Goal: Task Accomplishment & Management: Use online tool/utility

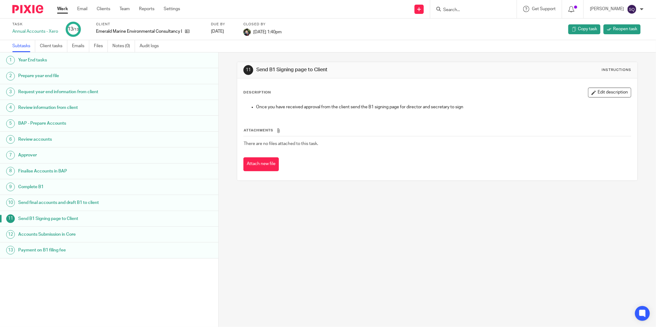
click at [60, 9] on link "Work" at bounding box center [62, 9] width 11 height 6
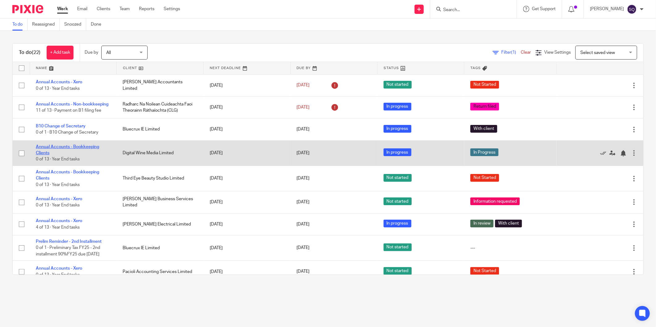
click at [92, 150] on link "Annual Accounts - Bookkeeping Clients" at bounding box center [67, 150] width 63 height 11
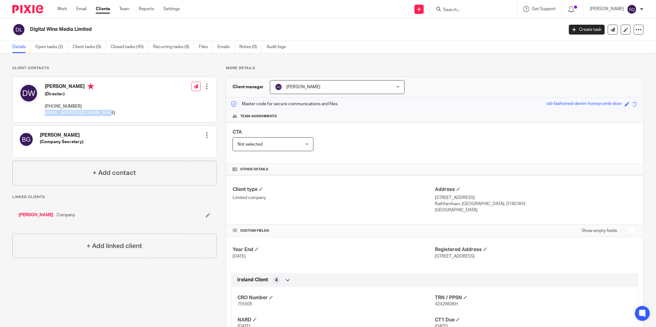
drag, startPoint x: 45, startPoint y: 112, endPoint x: 101, endPoint y: 116, distance: 56.3
click at [101, 116] on p "[EMAIL_ADDRESS][DOMAIN_NAME]" at bounding box center [80, 113] width 70 height 6
copy p "[EMAIL_ADDRESS][DOMAIN_NAME]"
